Goal: Find specific page/section: Find specific page/section

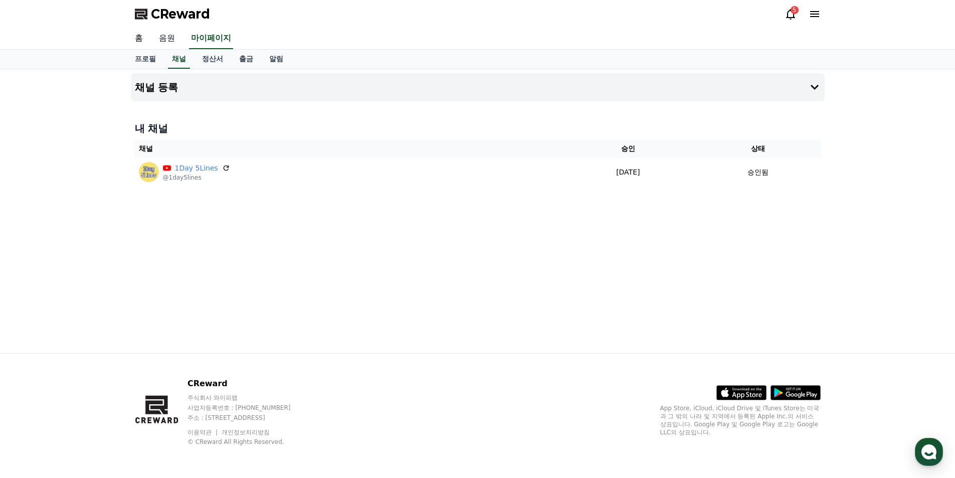
click at [166, 40] on link "음원" at bounding box center [167, 38] width 32 height 21
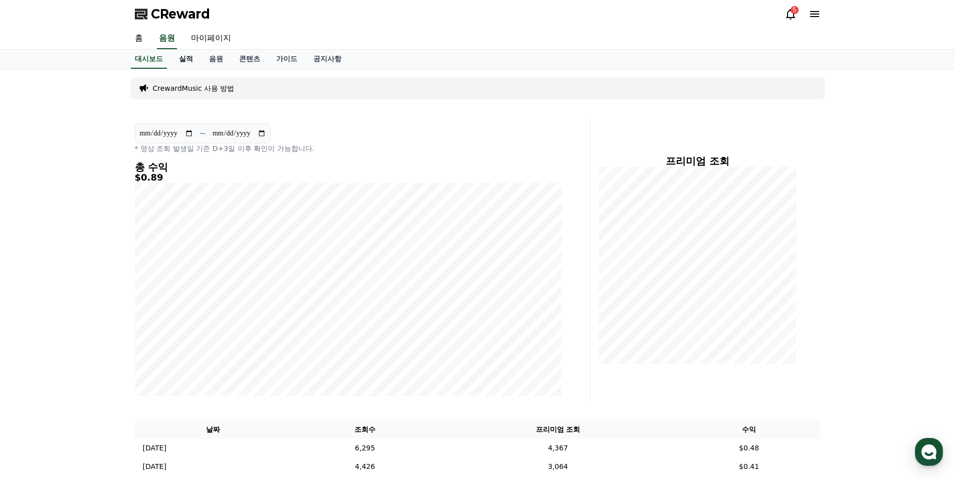
click at [181, 55] on link "실적" at bounding box center [186, 59] width 30 height 19
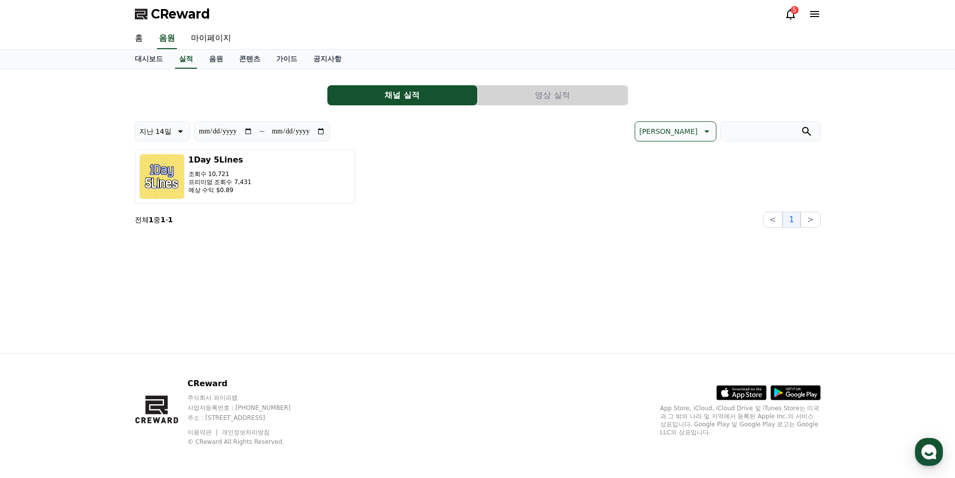
click at [536, 95] on button "영상 실적" at bounding box center [553, 95] width 150 height 20
